Goal: Information Seeking & Learning: Learn about a topic

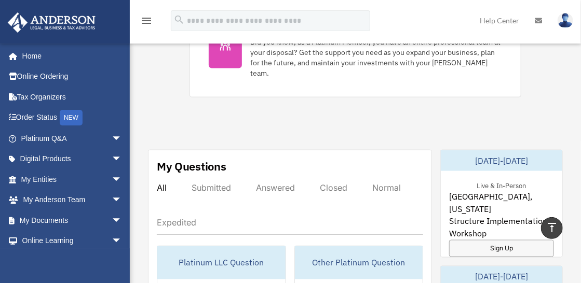
scroll to position [622, 0]
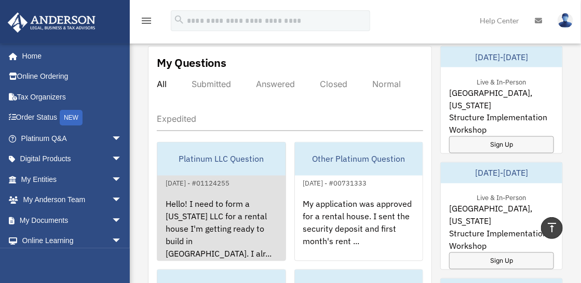
click at [212, 215] on div "Hello! I need to form a [US_STATE] LLC for a rental house I'm getting ready to …" at bounding box center [221, 230] width 128 height 81
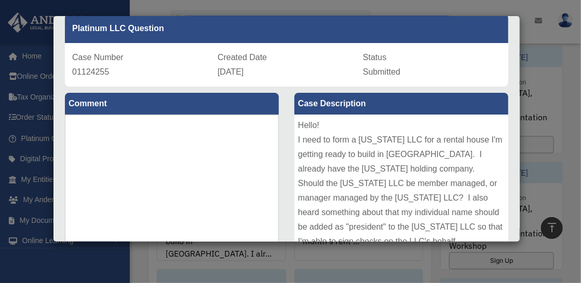
scroll to position [103, 0]
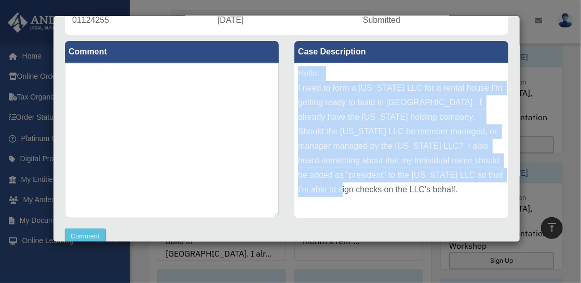
drag, startPoint x: 296, startPoint y: 70, endPoint x: 499, endPoint y: 193, distance: 237.0
click at [499, 193] on div "Hello! I need to form a [US_STATE] LLC for a rental house I'm getting ready to …" at bounding box center [401, 141] width 214 height 156
copy div "Hello! I need to form a [US_STATE] LLC for a rental house I'm getting ready to …"
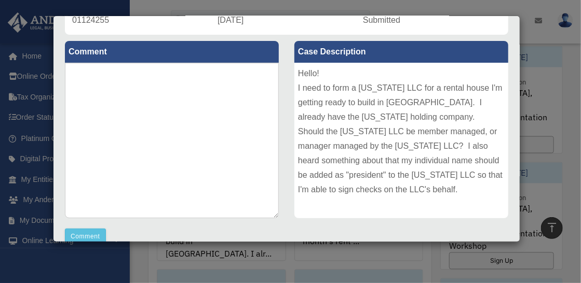
click at [441, 20] on div "Status Submitted" at bounding box center [432, 12] width 138 height 29
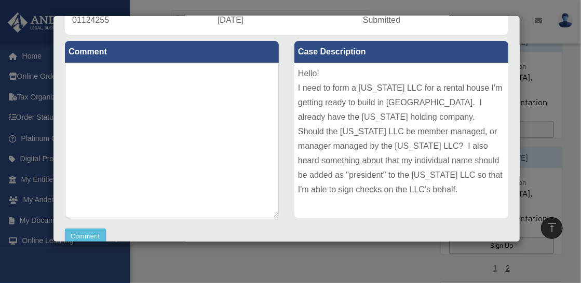
click at [182, 267] on div "Case Detail × Platinum LLC Question Case Number 01124255 Created Date [DATE] St…" at bounding box center [290, 141] width 581 height 283
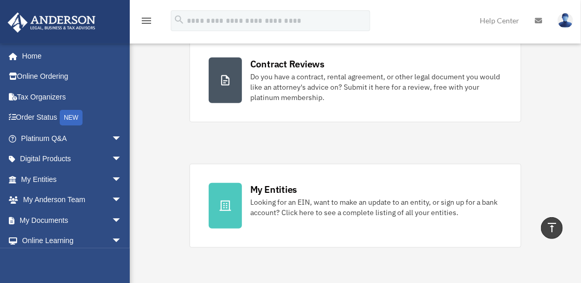
scroll to position [0, 0]
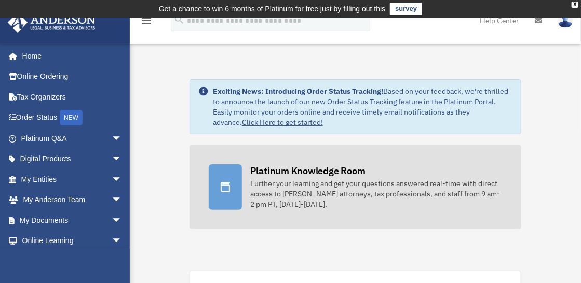
click at [362, 172] on div "Platinum Knowledge Room" at bounding box center [307, 171] width 115 height 13
click at [230, 184] on icon at bounding box center [225, 187] width 12 height 12
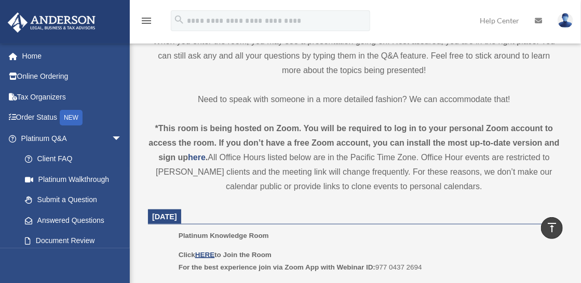
scroll to position [415, 0]
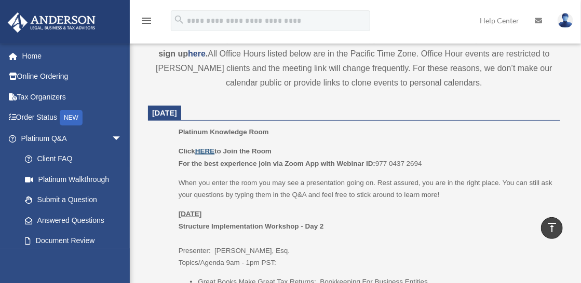
click at [211, 151] on u "HERE" at bounding box center [204, 151] width 19 height 8
